Goal: Task Accomplishment & Management: Manage account settings

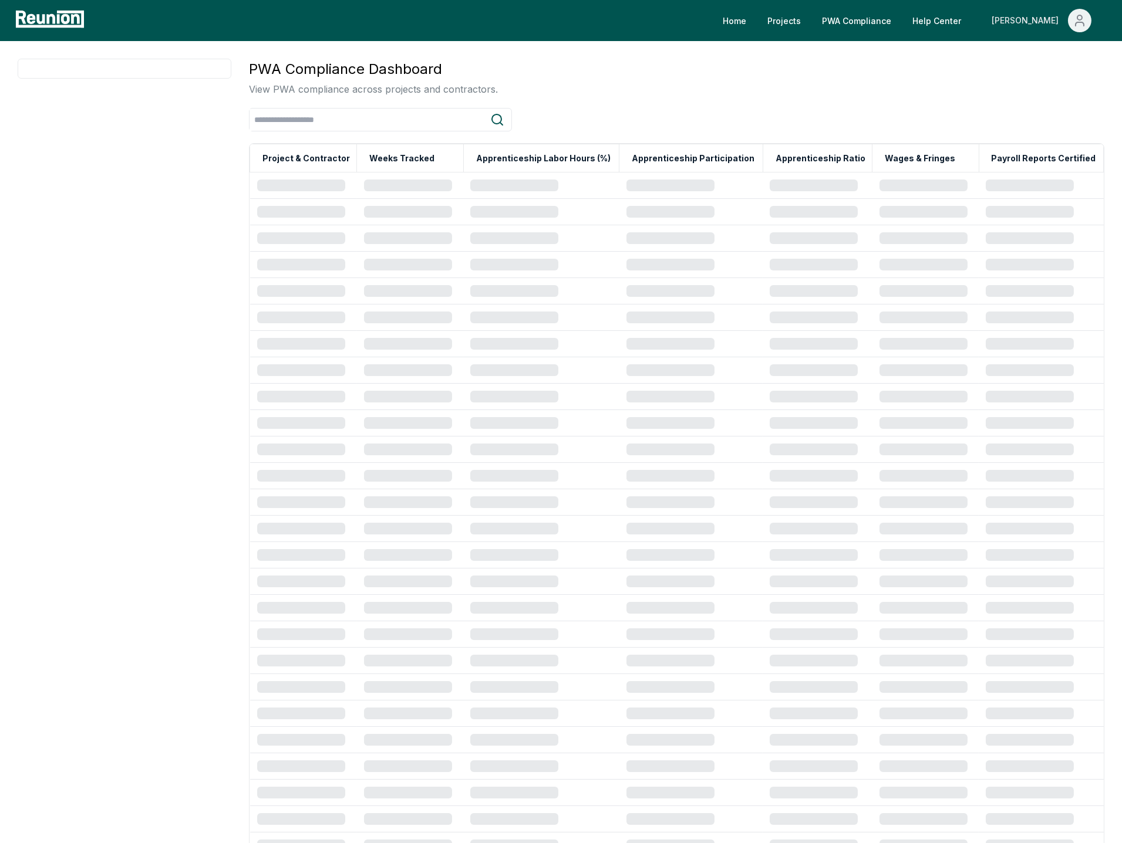
click at [1082, 23] on icon "Main" at bounding box center [1079, 24] width 8 height 4
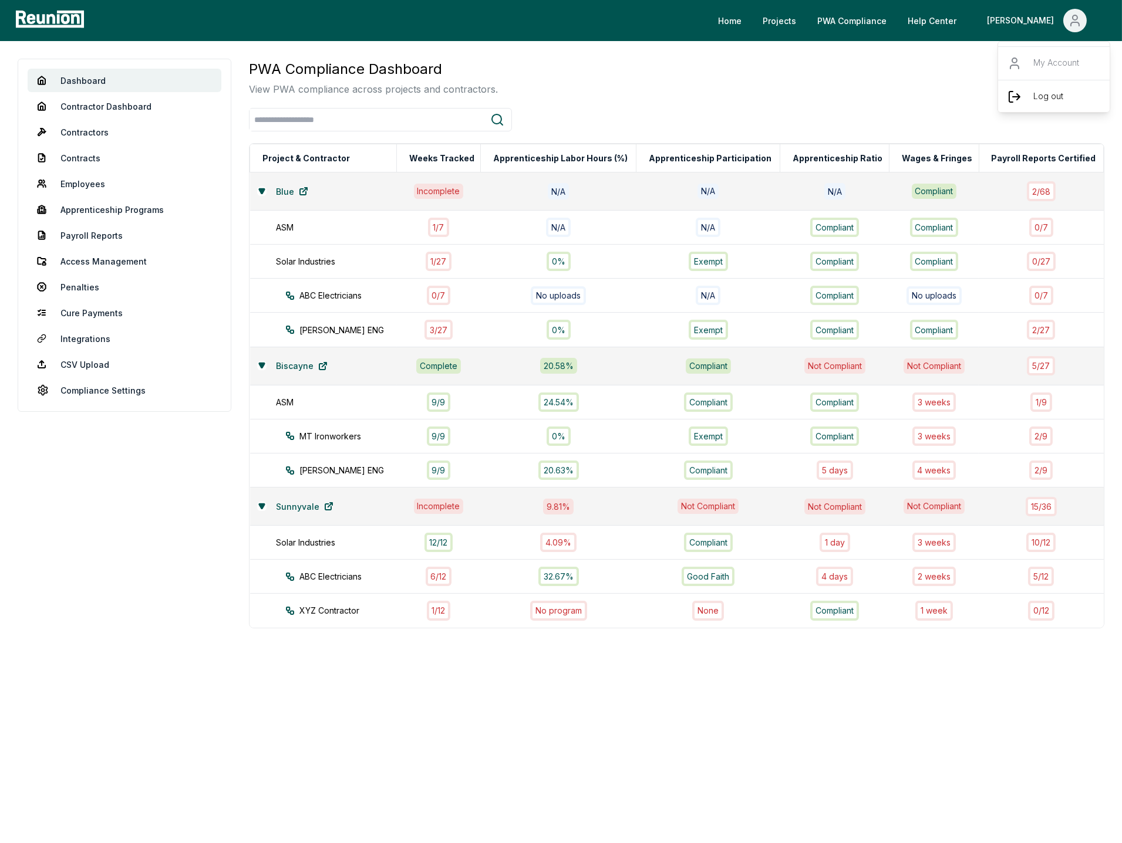
click at [1046, 107] on div "Log out" at bounding box center [1054, 96] width 113 height 33
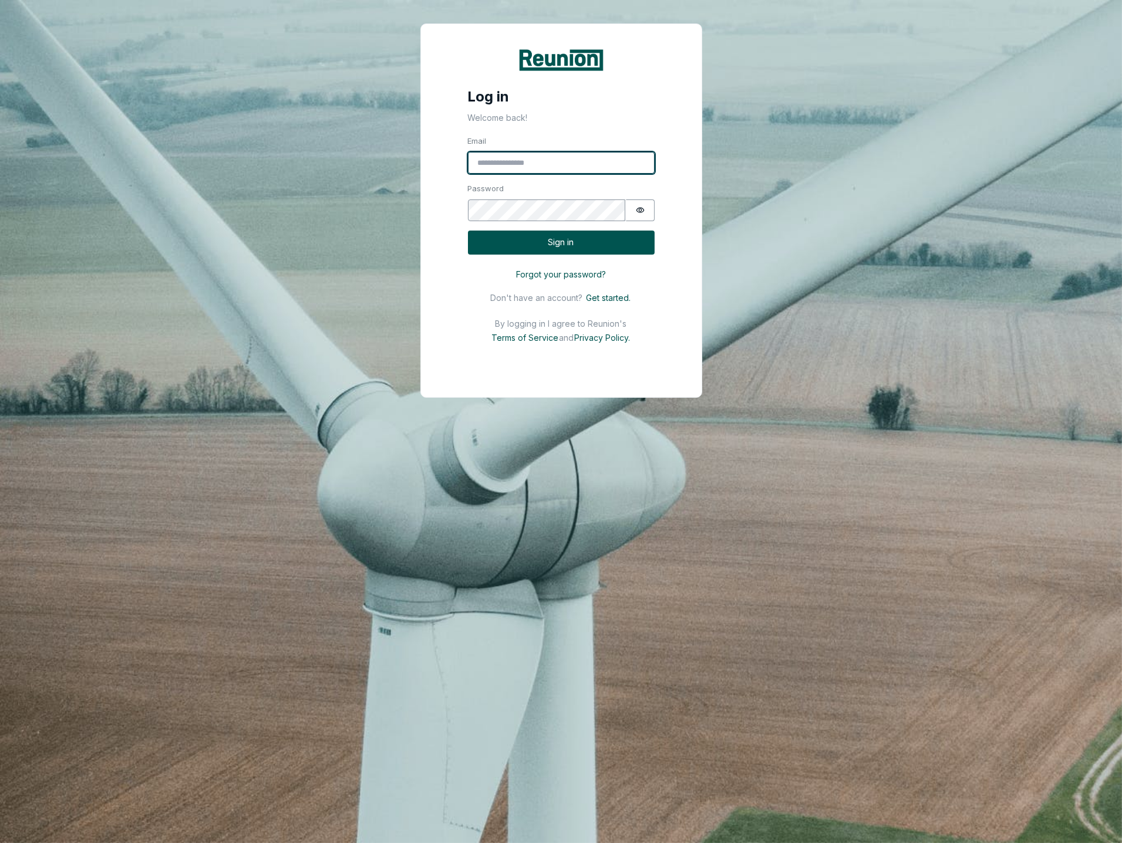
click at [577, 166] on input "Email" at bounding box center [561, 163] width 187 height 22
type input "**********"
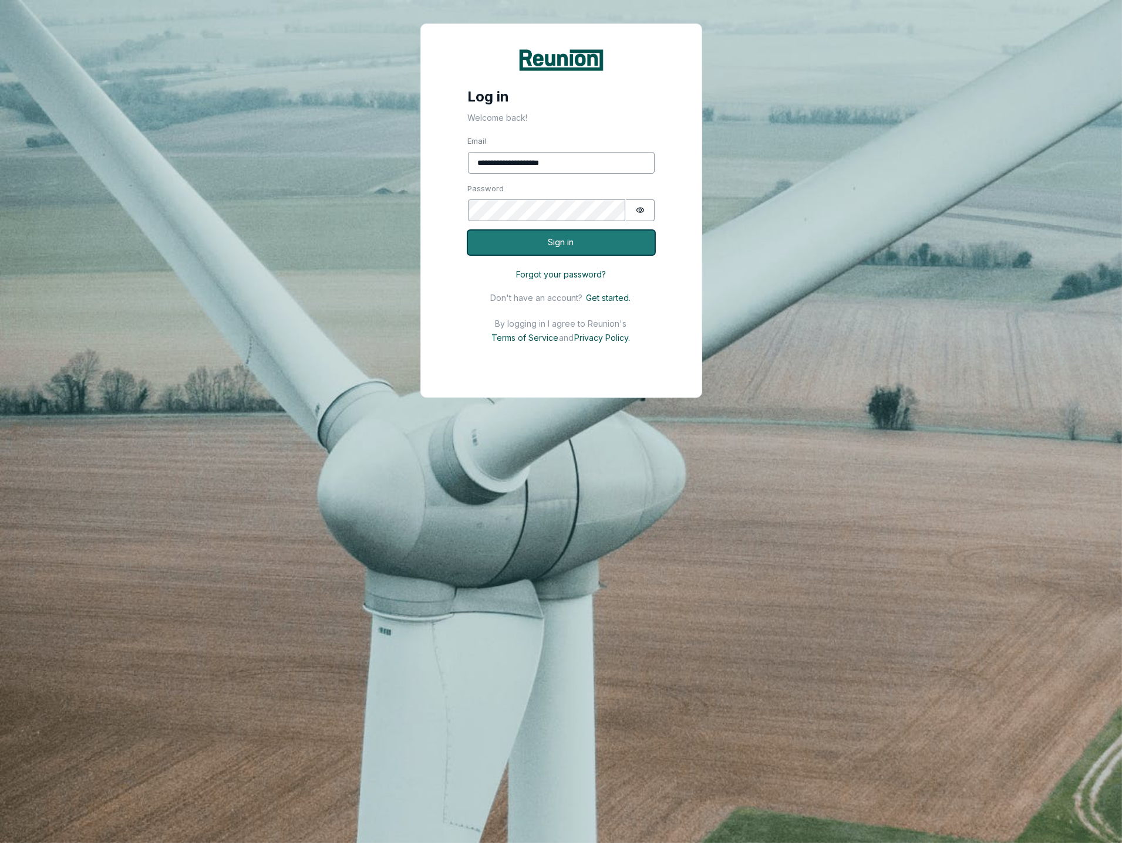
click at [568, 251] on button "Sign in" at bounding box center [561, 243] width 187 height 24
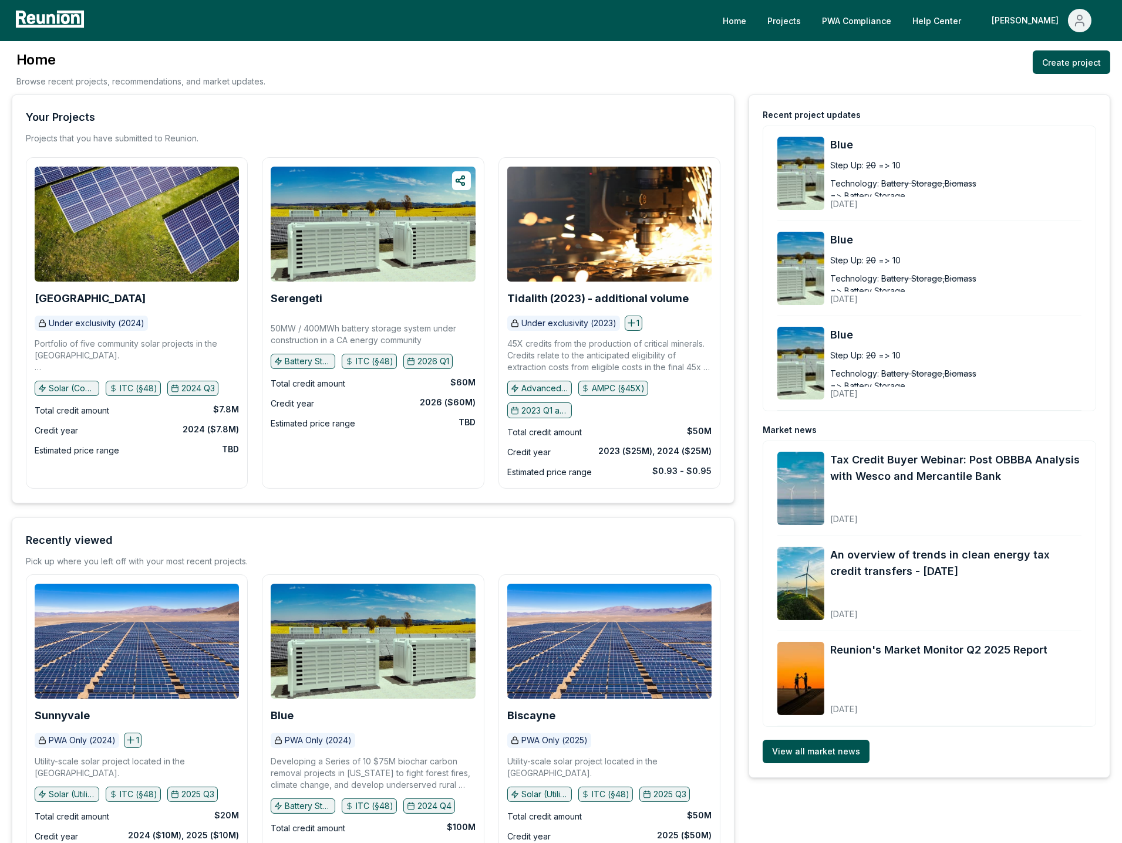
click at [982, 73] on div "Home Browse recent projects, recommendations, and market updates. Create project" at bounding box center [561, 72] width 1098 height 44
